Goal: Task Accomplishment & Management: Complete application form

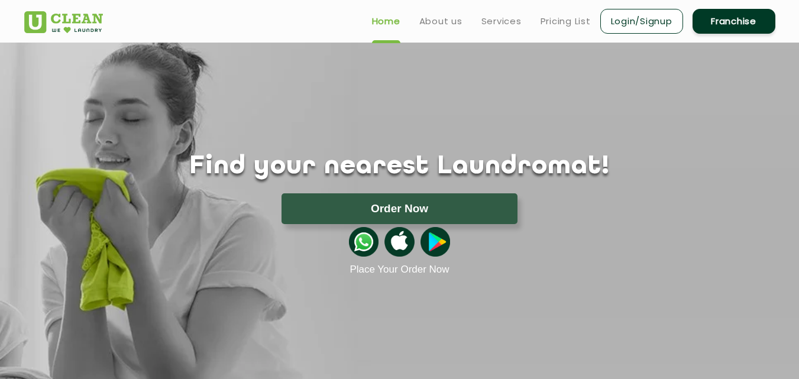
click at [726, 20] on link "Franchise" at bounding box center [734, 21] width 83 height 25
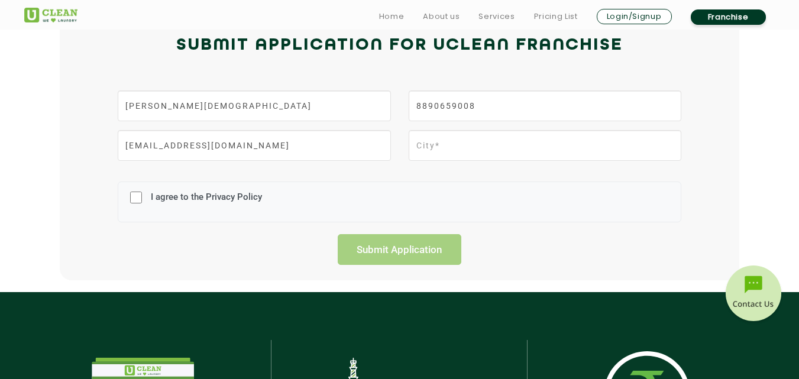
click at [752, 281] on img at bounding box center [753, 295] width 59 height 59
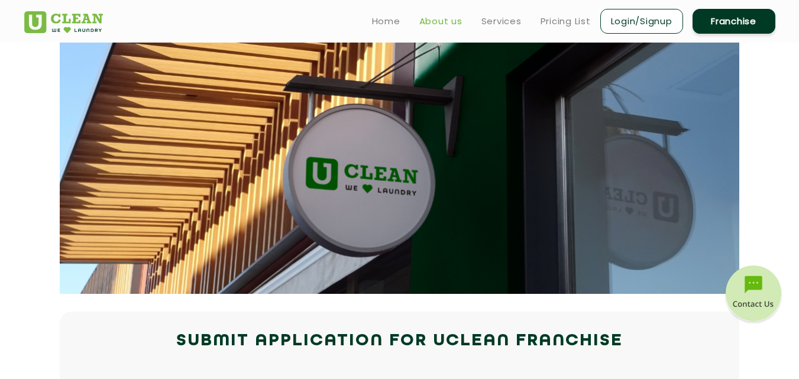
click at [437, 21] on link "About us" at bounding box center [440, 21] width 43 height 14
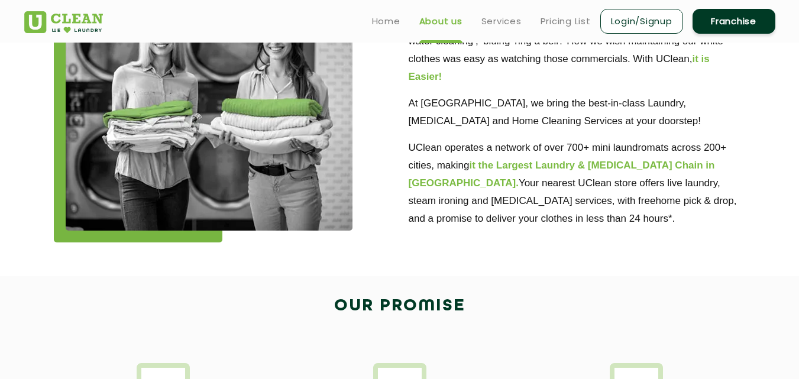
scroll to position [118, 0]
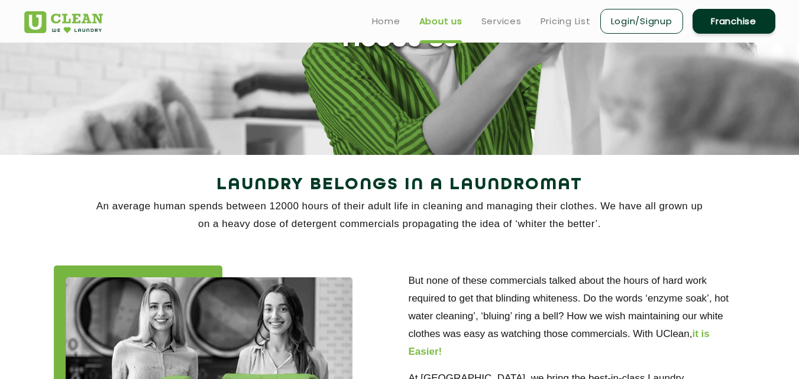
click at [726, 28] on link "Franchise" at bounding box center [734, 21] width 83 height 25
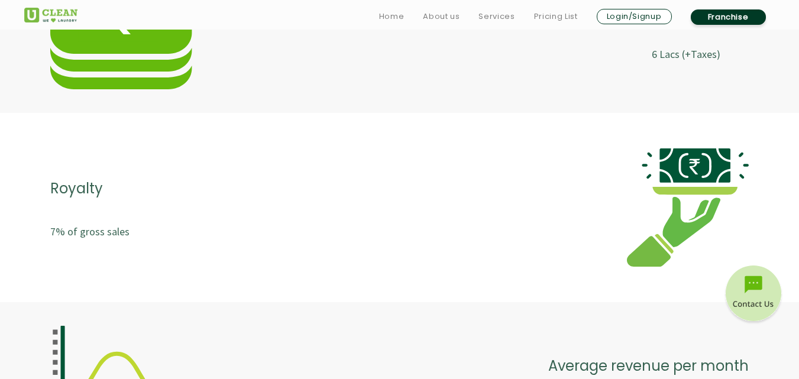
scroll to position [2603, 0]
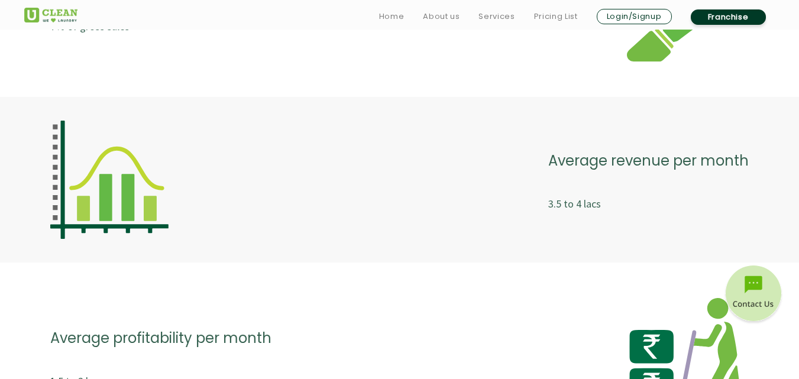
click at [742, 14] on link "Franchise" at bounding box center [728, 16] width 75 height 15
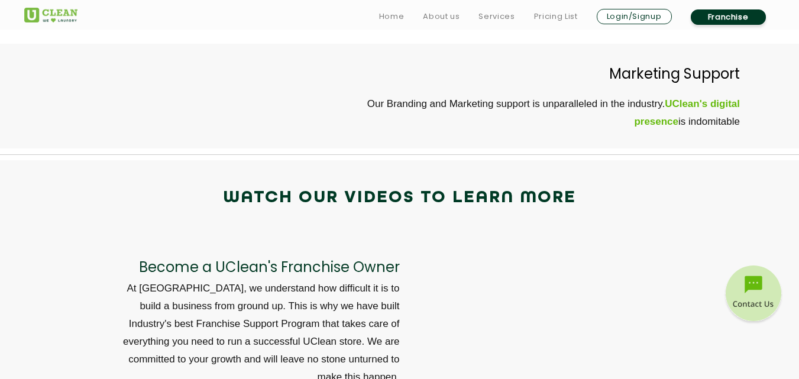
scroll to position [4103, 0]
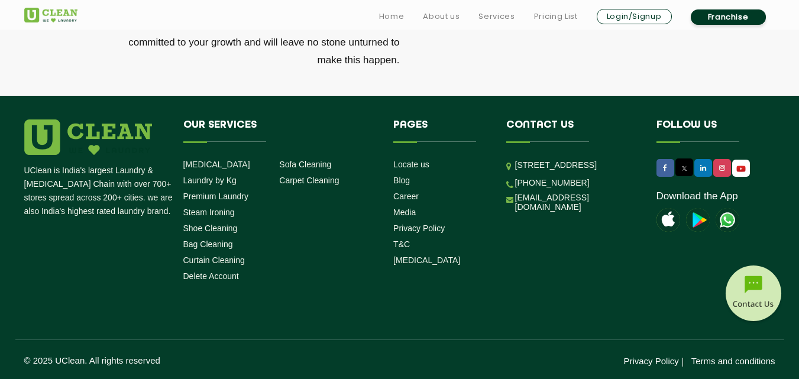
click at [747, 301] on img at bounding box center [753, 295] width 59 height 59
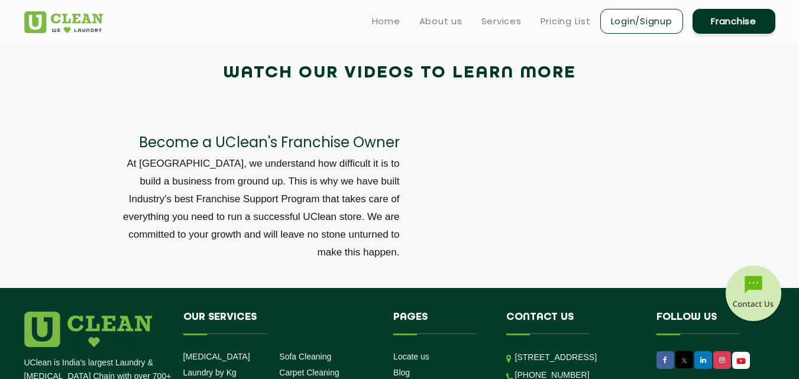
scroll to position [3866, 0]
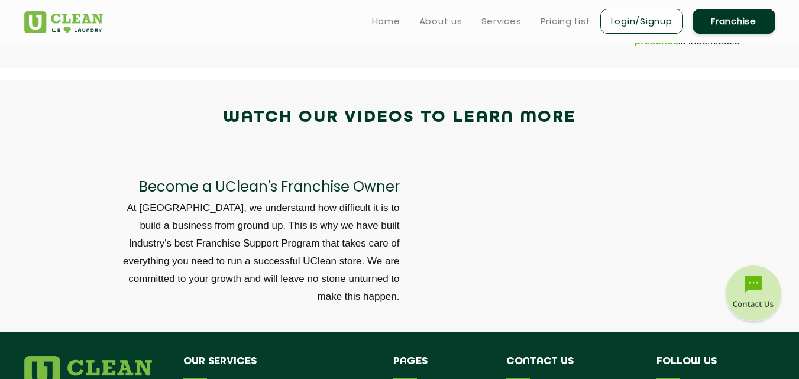
click at [740, 25] on link "Franchise" at bounding box center [734, 21] width 83 height 25
click at [628, 23] on link "Login/Signup" at bounding box center [641, 21] width 83 height 25
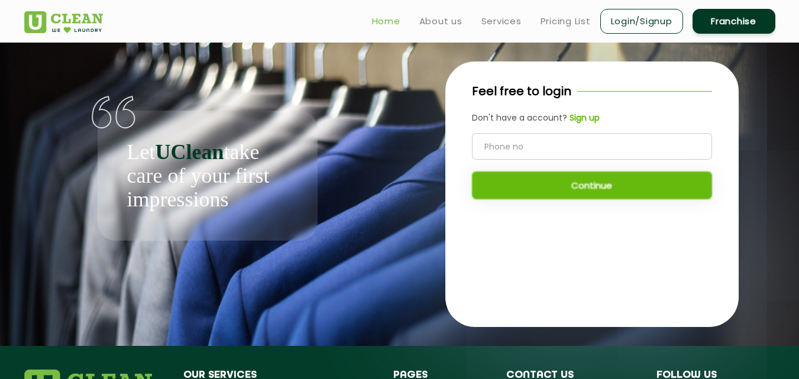
click at [382, 21] on link "Home" at bounding box center [386, 21] width 28 height 14
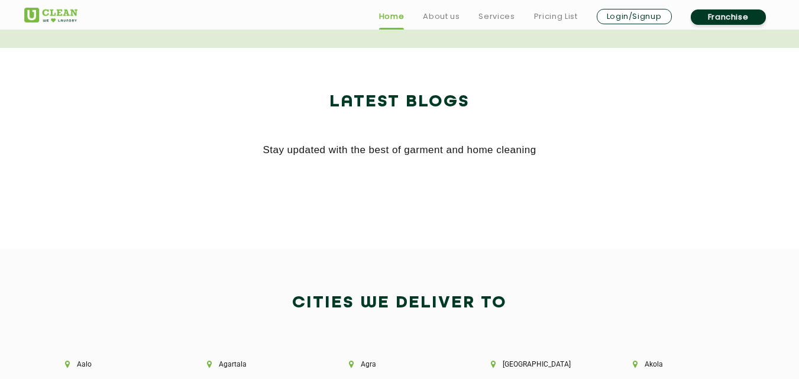
scroll to position [2020, 0]
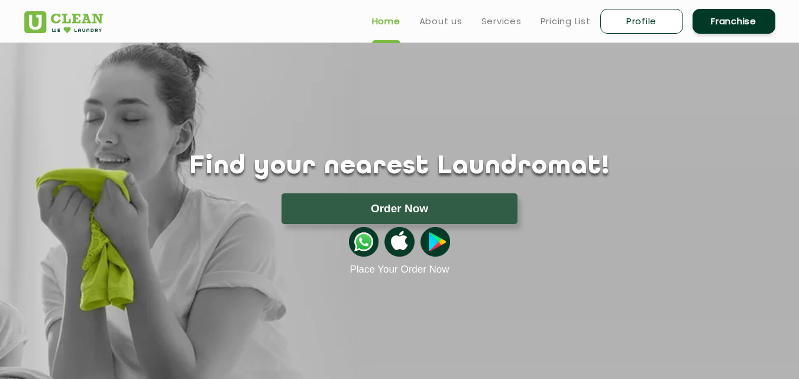
click at [702, 18] on link "Franchise" at bounding box center [734, 21] width 83 height 25
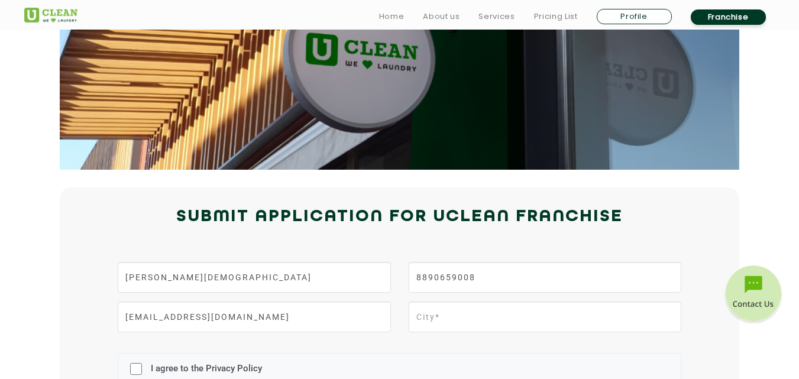
scroll to position [296, 0]
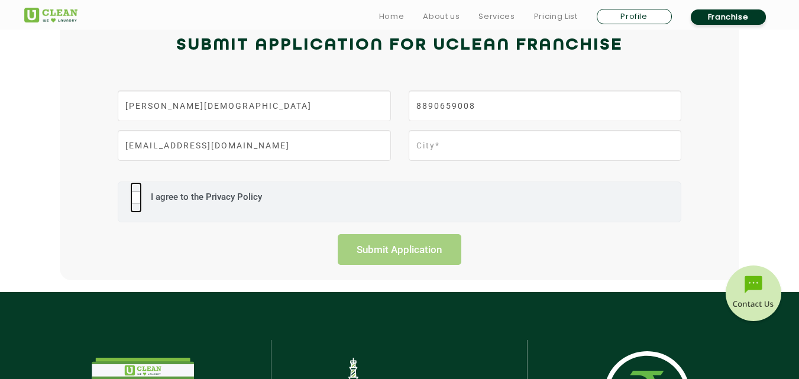
click at [136, 197] on input "I agree to the Privacy Policy" at bounding box center [136, 197] width 12 height 31
checkbox input "true"
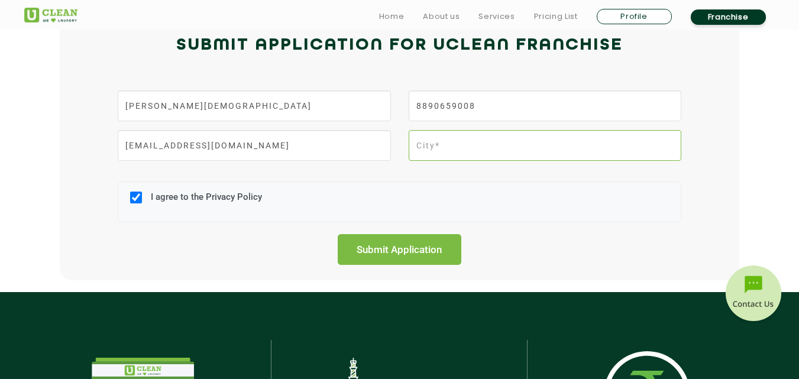
click at [445, 150] on input "text" at bounding box center [545, 145] width 273 height 31
type input "udaipur"
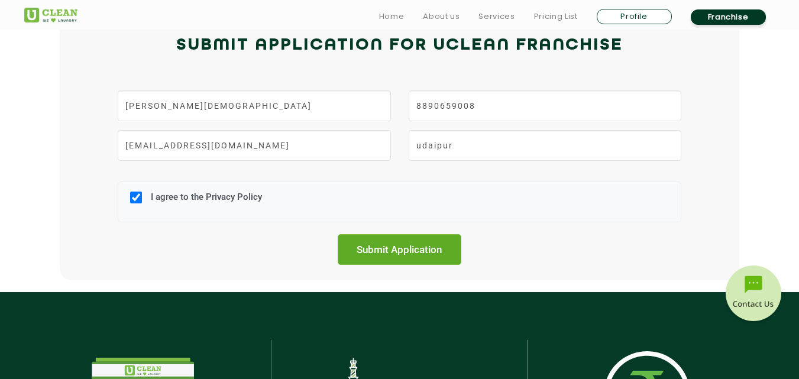
click at [403, 243] on input "Submit Application" at bounding box center [400, 249] width 124 height 31
